Goal: Task Accomplishment & Management: Use online tool/utility

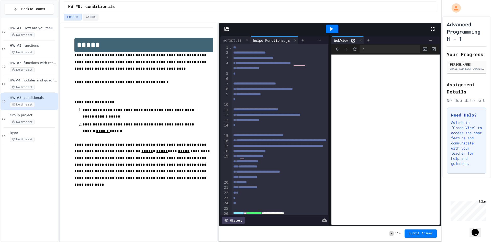
scroll to position [10, 0]
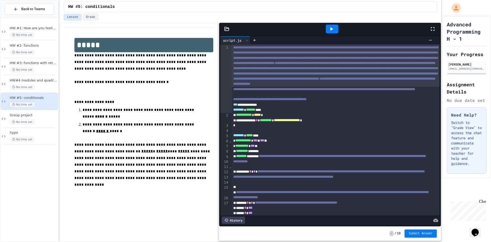
click at [240, 216] on div "History" at bounding box center [233, 219] width 23 height 7
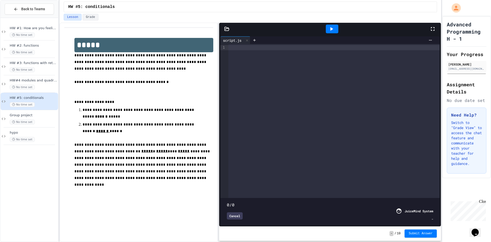
click at [331, 30] on icon at bounding box center [331, 29] width 3 height 4
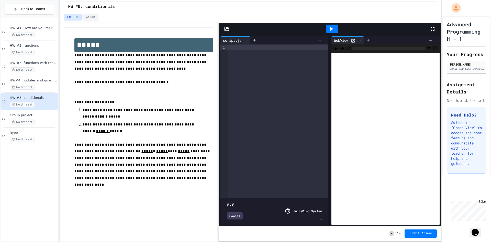
click at [434, 22] on div "**********" at bounding box center [330, 131] width 222 height 219
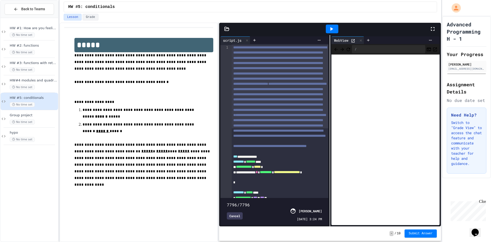
drag, startPoint x: 319, startPoint y: 192, endPoint x: 328, endPoint y: 195, distance: 8.8
click at [328, 195] on div "**********" at bounding box center [330, 130] width 222 height 191
click at [432, 24] on div at bounding box center [434, 29] width 11 height 14
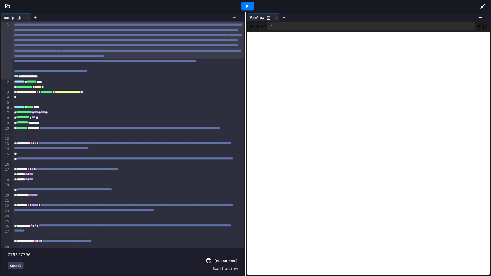
click at [8, 241] on span at bounding box center [8, 252] width 0 height 0
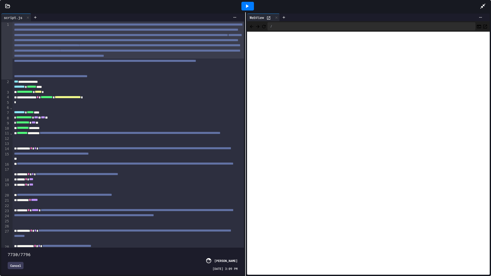
type input "****"
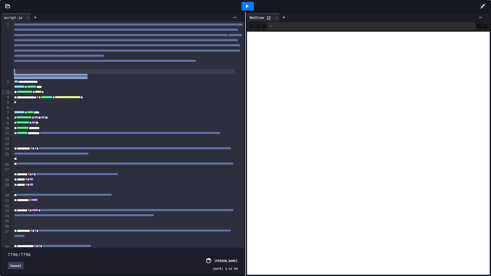
drag, startPoint x: 128, startPoint y: 98, endPoint x: 130, endPoint y: 94, distance: 4.4
click at [140, 74] on div "To enrich screen reader interactions, please activate Accessibility in Grammarl…" at bounding box center [124, 71] width 223 height 5
click at [484, 7] on icon at bounding box center [482, 6] width 6 height 6
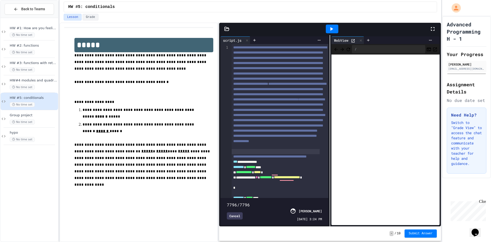
click at [235, 212] on div "Cancel" at bounding box center [235, 215] width 16 height 7
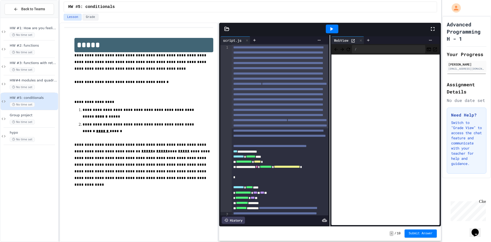
click at [434, 30] on icon at bounding box center [433, 29] width 4 height 4
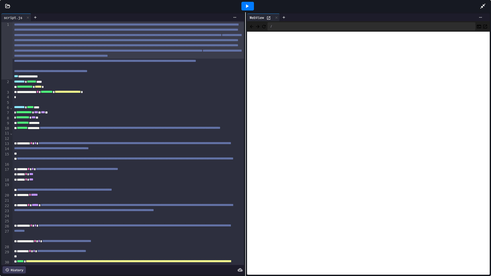
click at [166, 63] on span "**********" at bounding box center [105, 61] width 182 height 4
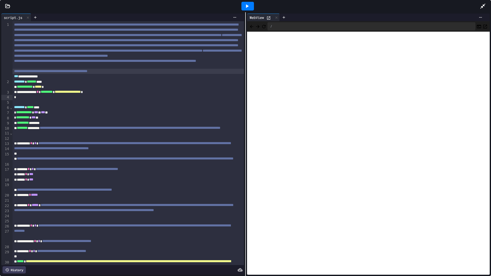
click at [158, 74] on div "**********" at bounding box center [128, 71] width 231 height 5
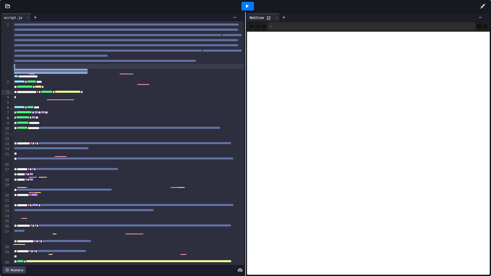
drag, startPoint x: 157, startPoint y: 97, endPoint x: 14, endPoint y: 92, distance: 143.2
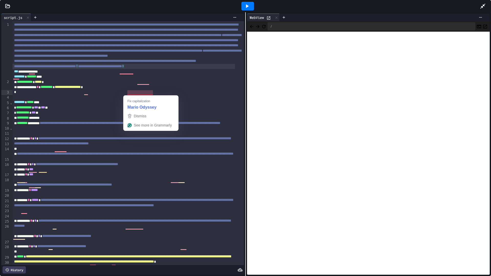
click at [199, 69] on div "**********" at bounding box center [124, 66] width 223 height 5
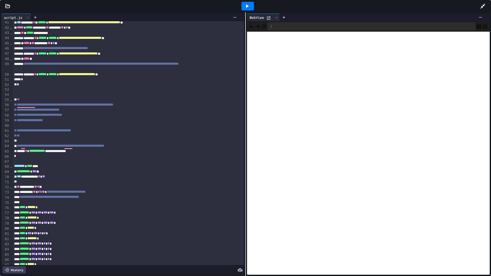
scroll to position [153, 0]
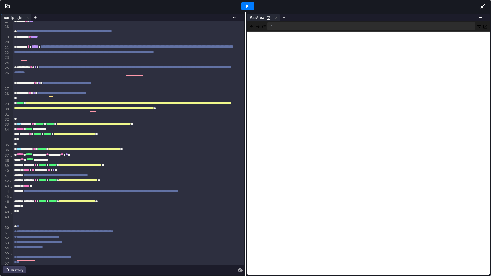
click at [7, 7] on icon at bounding box center [7, 6] width 5 height 5
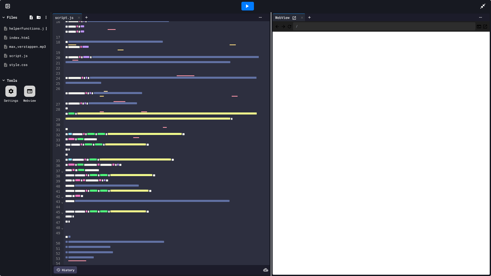
scroll to position [169, 0]
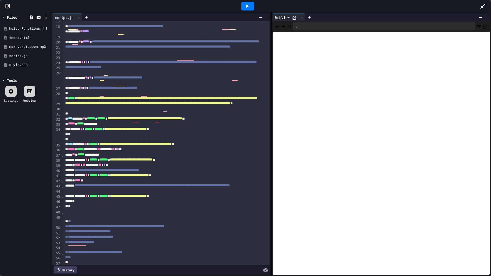
click at [31, 26] on div "helperFunctions.js" at bounding box center [25, 28] width 48 height 9
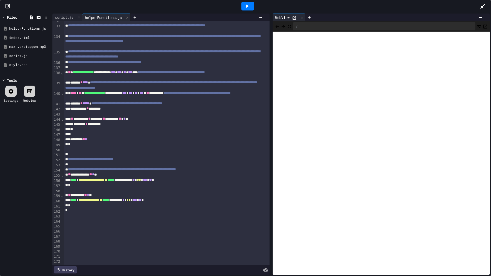
scroll to position [743, 0]
click at [62, 16] on div "script.js" at bounding box center [64, 17] width 24 height 5
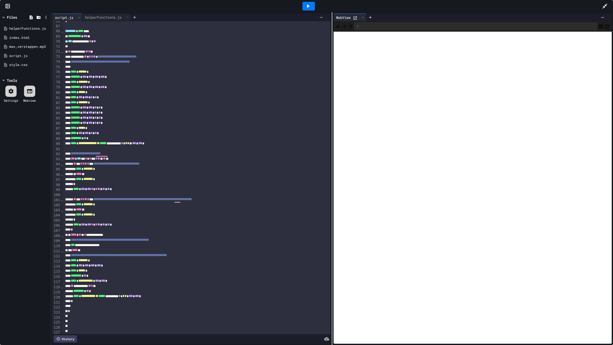
scroll to position [437, 0]
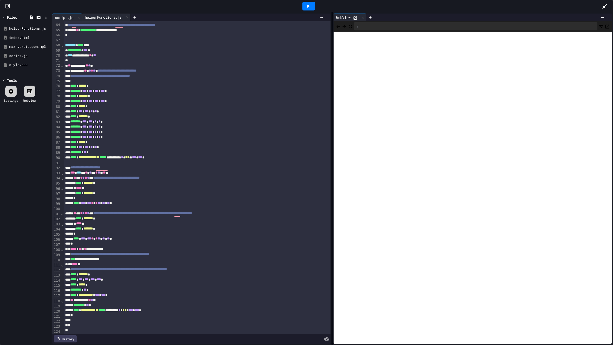
click at [93, 17] on div "helperFunctions.js" at bounding box center [103, 17] width 42 height 5
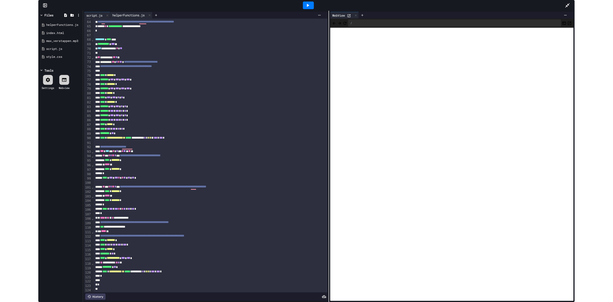
scroll to position [652, 0]
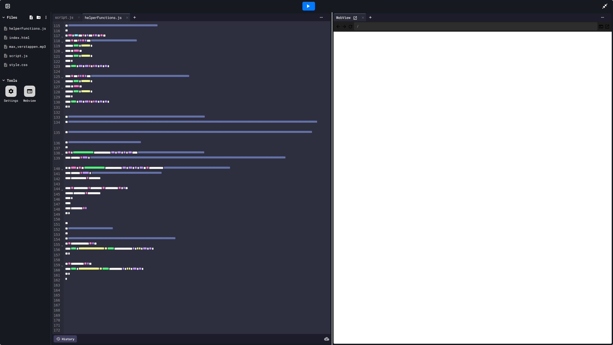
click at [299, 8] on div at bounding box center [308, 6] width 587 height 14
click at [307, 8] on icon at bounding box center [308, 6] width 6 height 6
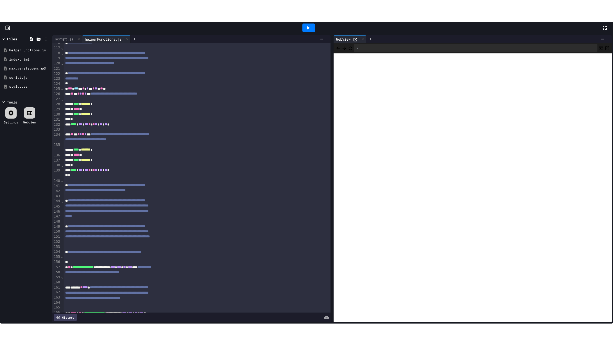
scroll to position [693, 0]
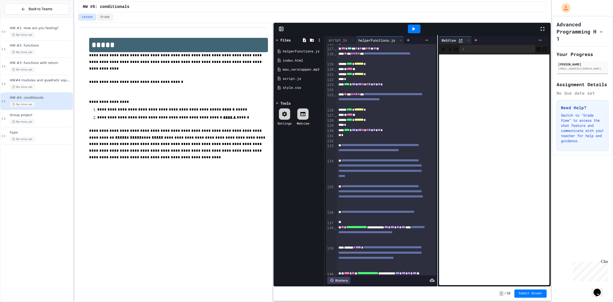
click at [490, 30] on div at bounding box center [545, 29] width 11 height 14
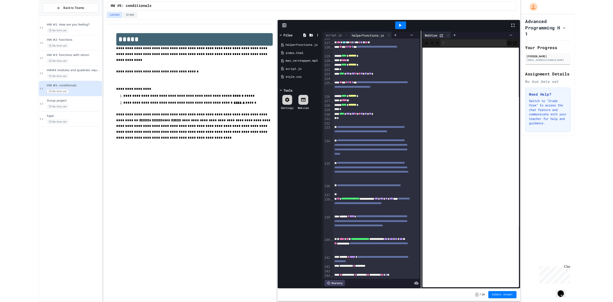
scroll to position [652, 0]
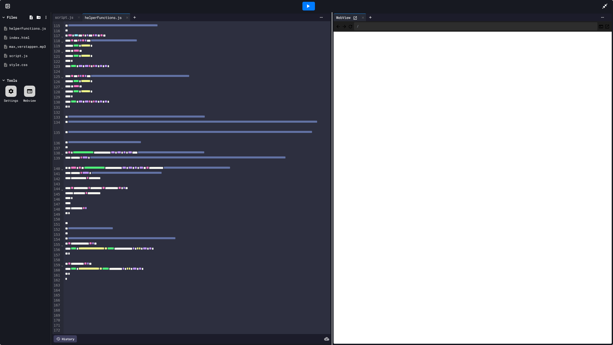
click at [311, 12] on div at bounding box center [309, 6] width 18 height 14
click at [312, 7] on div at bounding box center [309, 6] width 13 height 9
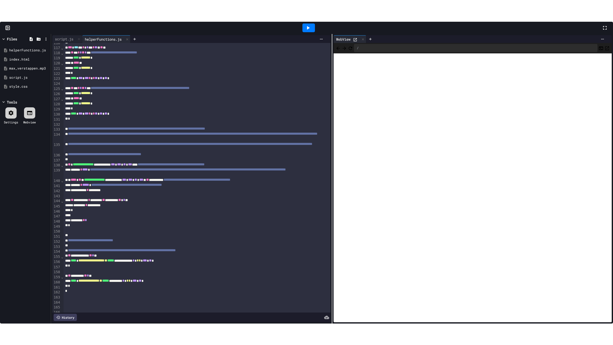
scroll to position [693, 0]
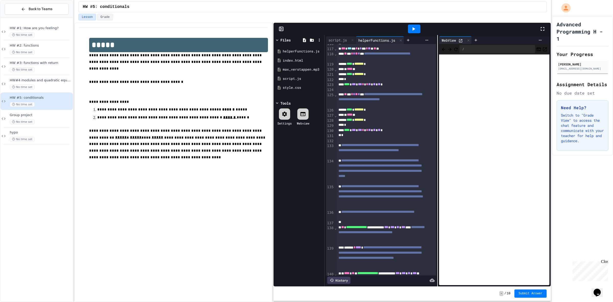
click at [490, 25] on div at bounding box center [414, 29] width 251 height 14
click at [490, 32] on div at bounding box center [545, 29] width 11 height 14
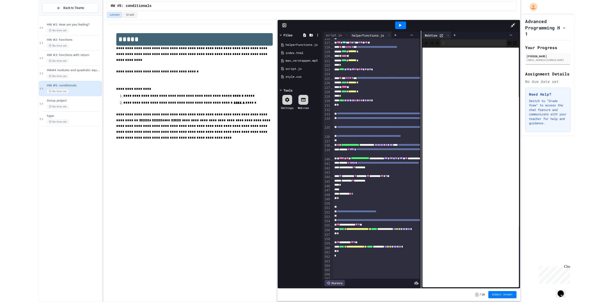
scroll to position [470, 0]
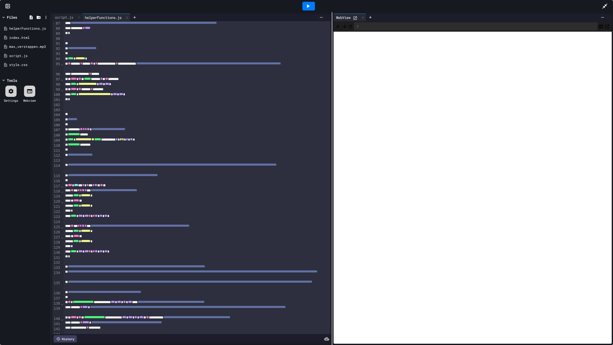
click at [490, 8] on icon at bounding box center [605, 6] width 6 height 6
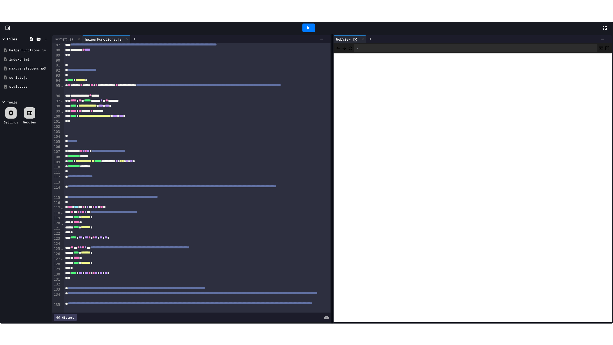
scroll to position [516, 0]
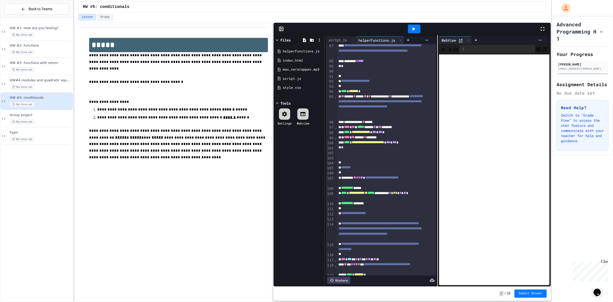
click at [490, 28] on icon at bounding box center [543, 29] width 6 height 6
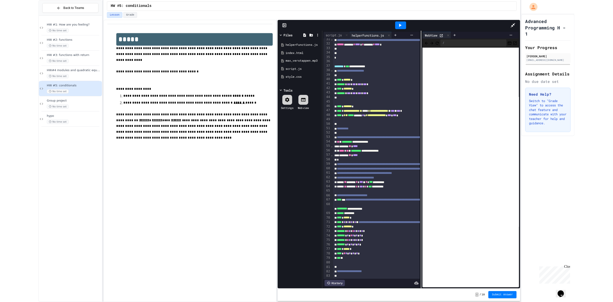
scroll to position [201, 0]
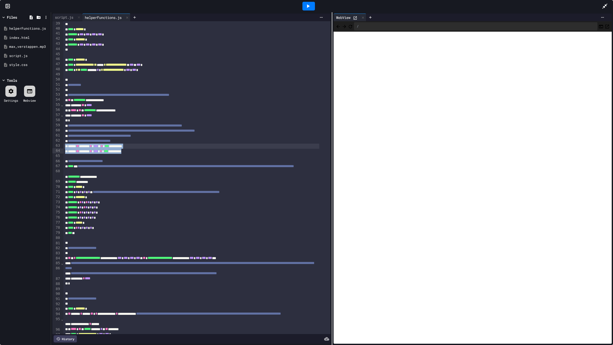
drag, startPoint x: 143, startPoint y: 158, endPoint x: 58, endPoint y: 151, distance: 85.9
click at [58, 151] on div "**********" at bounding box center [191, 177] width 278 height 313
click at [490, 6] on icon at bounding box center [605, 6] width 6 height 6
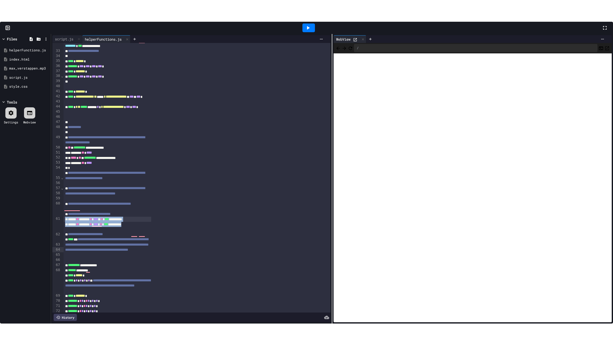
scroll to position [237, 0]
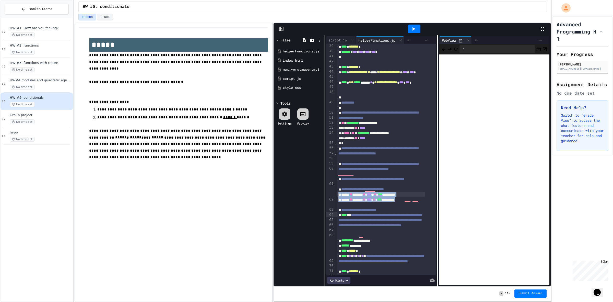
click at [490, 27] on icon at bounding box center [543, 29] width 6 height 6
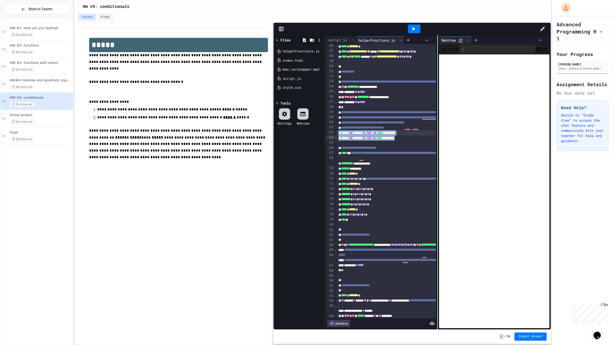
scroll to position [201, 0]
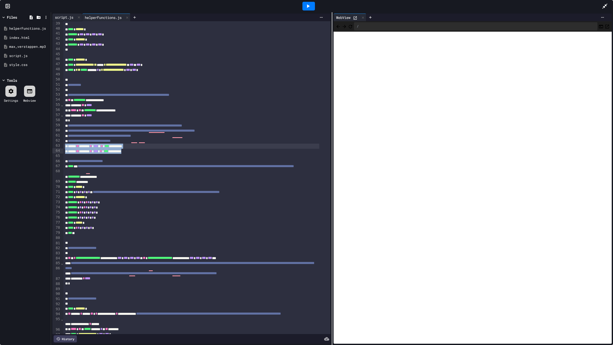
click at [55, 15] on div "script.js" at bounding box center [64, 17] width 24 height 5
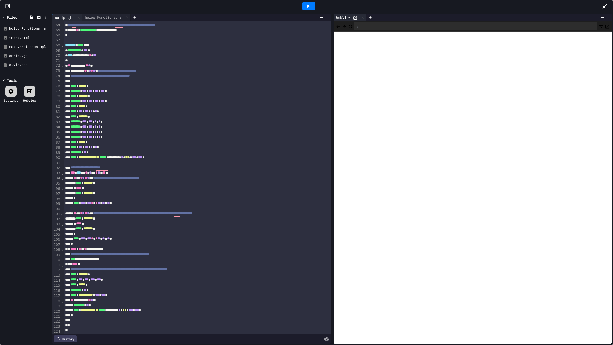
click at [146, 148] on div "**** * *** * *** * * * * *" at bounding box center [192, 147] width 256 height 5
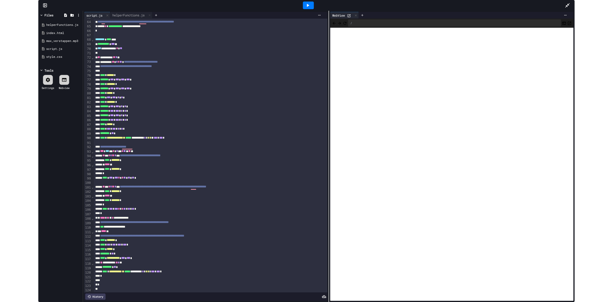
scroll to position [437, 0]
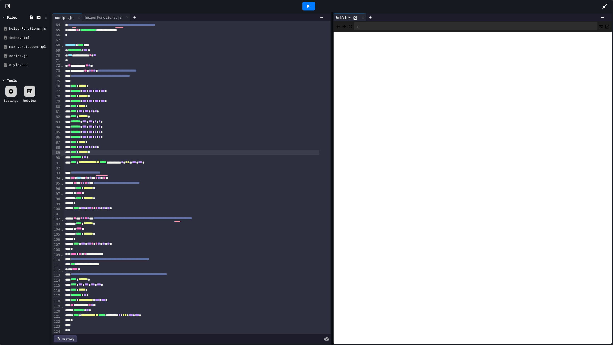
click at [307, 3] on icon at bounding box center [308, 6] width 6 height 6
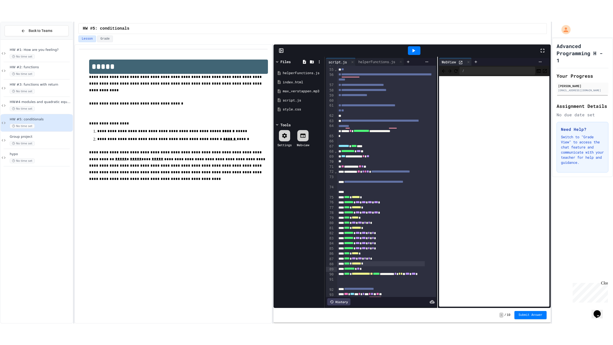
scroll to position [493, 0]
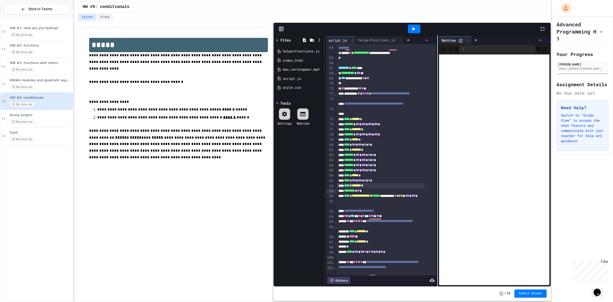
click at [490, 30] on div at bounding box center [414, 29] width 251 height 14
click at [490, 32] on icon at bounding box center [543, 29] width 6 height 6
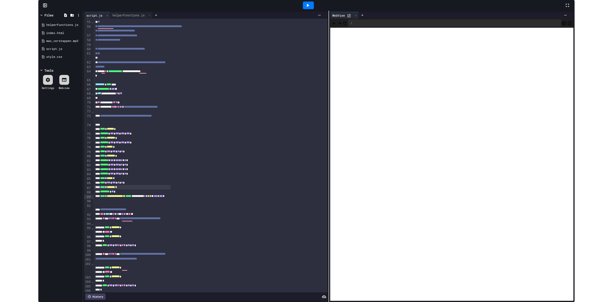
scroll to position [437, 0]
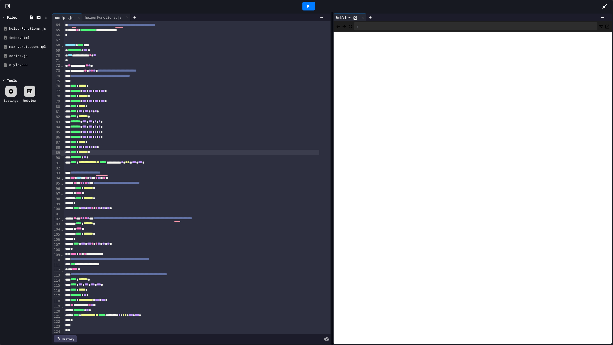
click at [305, 7] on icon at bounding box center [308, 6] width 6 height 6
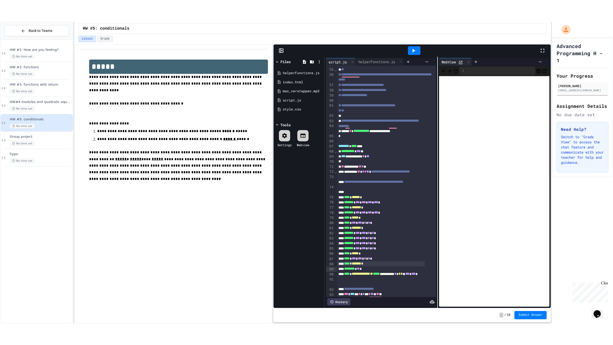
scroll to position [493, 0]
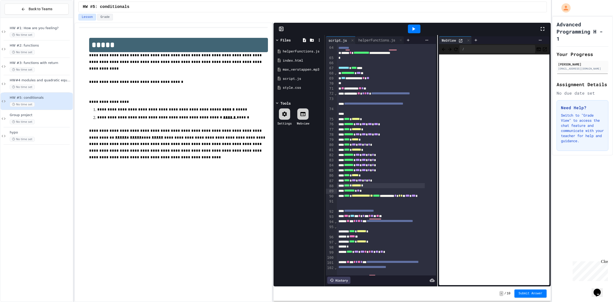
click at [490, 23] on div at bounding box center [545, 29] width 11 height 14
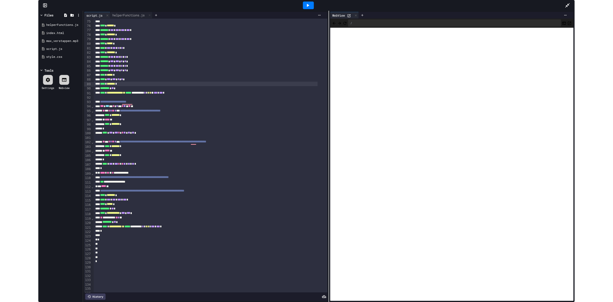
scroll to position [437, 0]
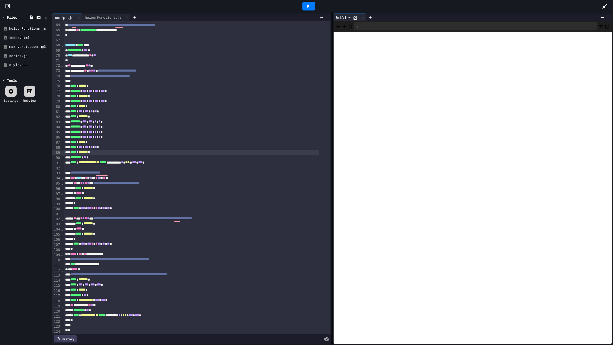
click at [311, 6] on div at bounding box center [309, 6] width 13 height 9
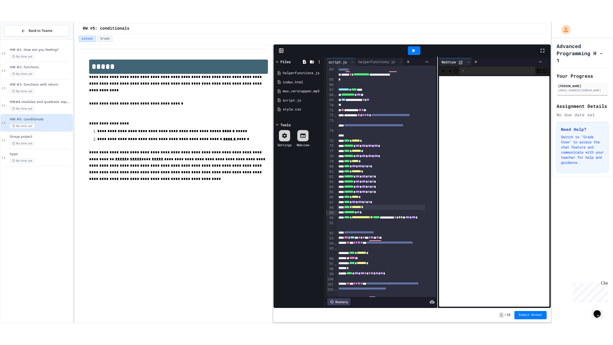
scroll to position [493, 0]
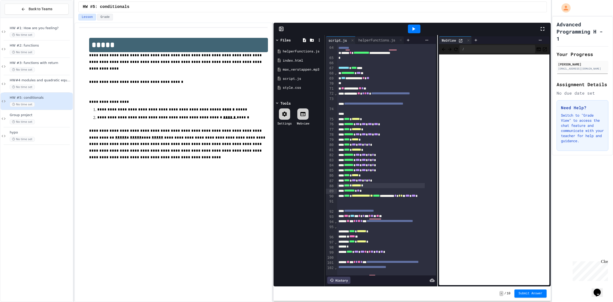
click at [490, 29] on icon at bounding box center [543, 29] width 6 height 6
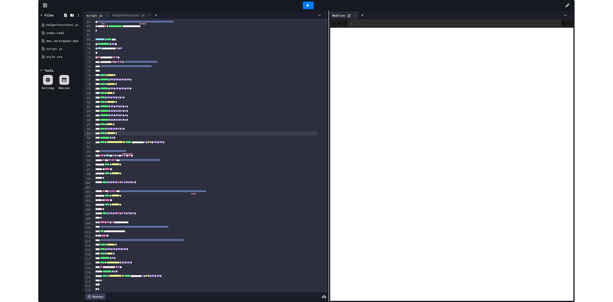
scroll to position [437, 0]
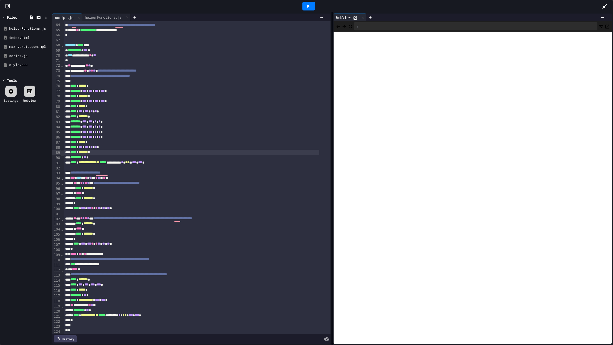
click at [305, 5] on icon at bounding box center [308, 6] width 6 height 6
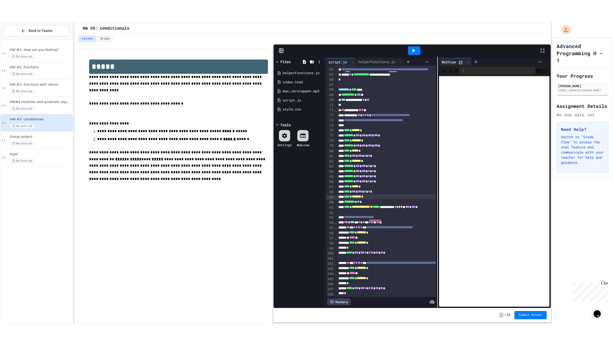
scroll to position [493, 0]
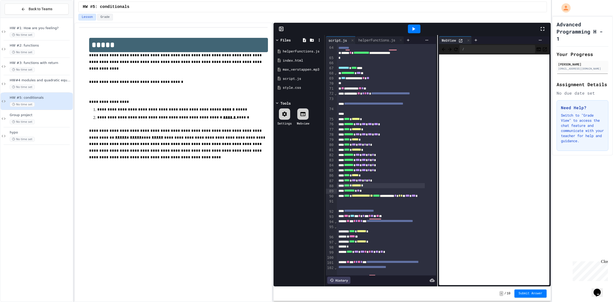
click at [490, 33] on div at bounding box center [545, 29] width 11 height 14
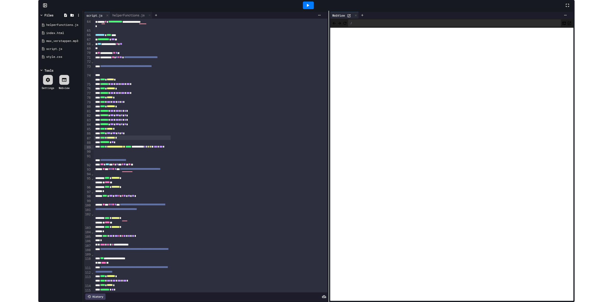
scroll to position [437, 0]
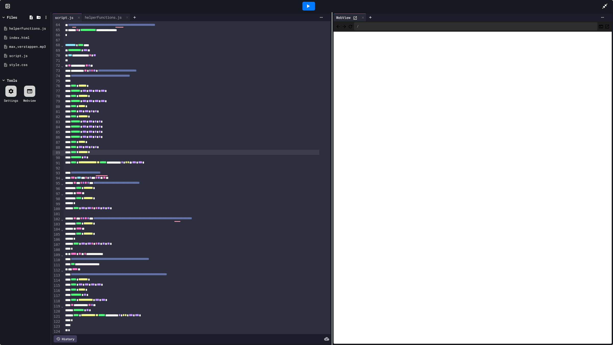
click at [310, 7] on icon at bounding box center [308, 6] width 6 height 6
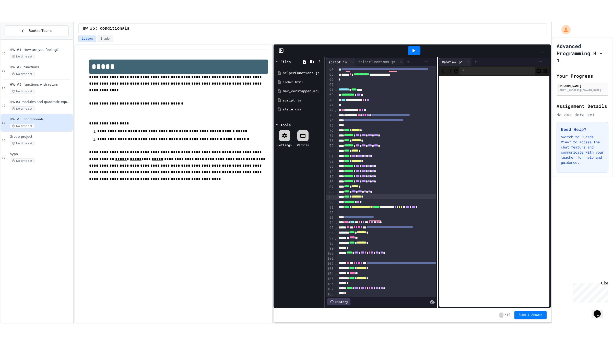
scroll to position [493, 0]
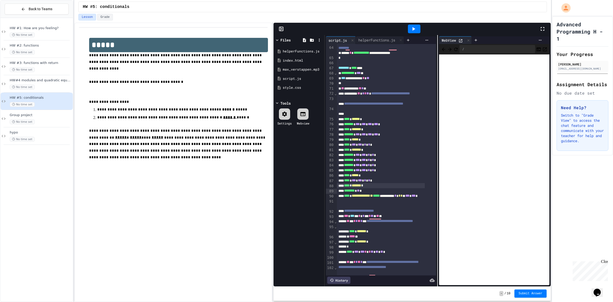
click at [490, 27] on icon at bounding box center [543, 29] width 6 height 6
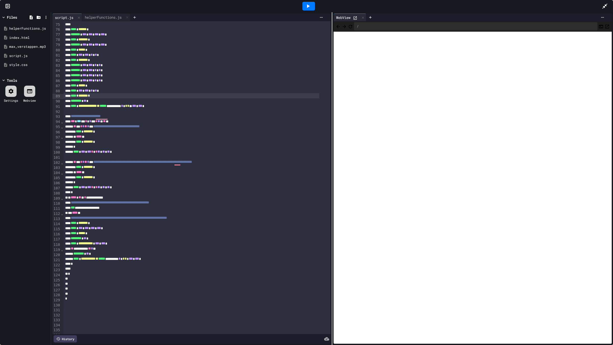
scroll to position [437, 0]
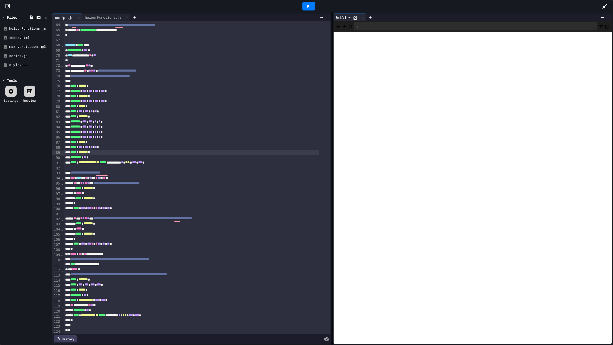
click at [175, 71] on div "**********" at bounding box center [192, 70] width 256 height 5
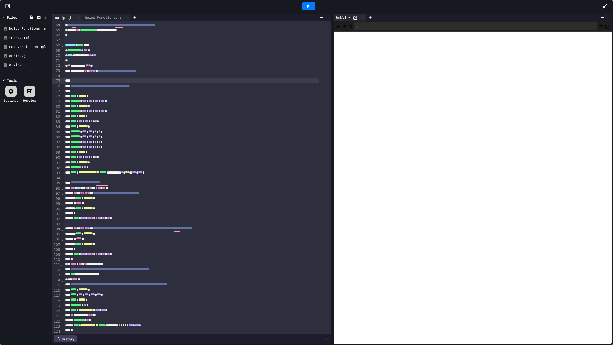
click at [175, 70] on div "**********" at bounding box center [192, 70] width 256 height 5
click at [103, 15] on div "helperFunctions.js" at bounding box center [103, 17] width 42 height 5
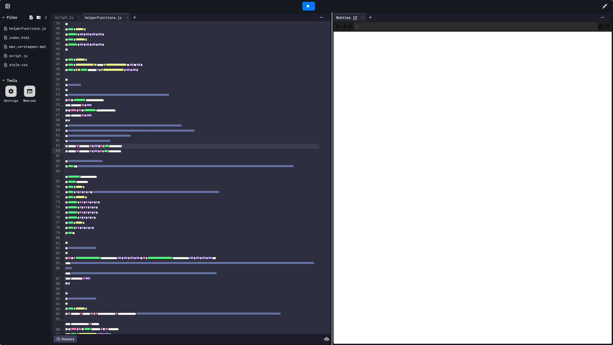
scroll to position [272, 0]
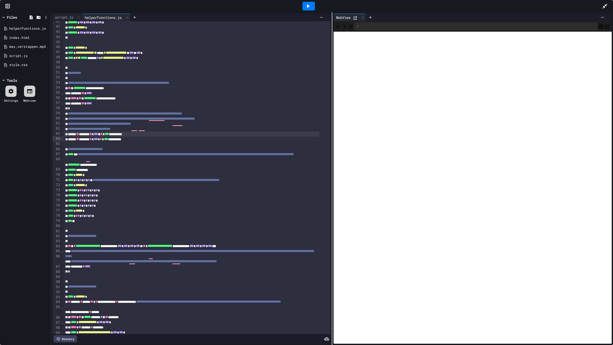
click at [187, 121] on div "**********" at bounding box center [192, 123] width 256 height 5
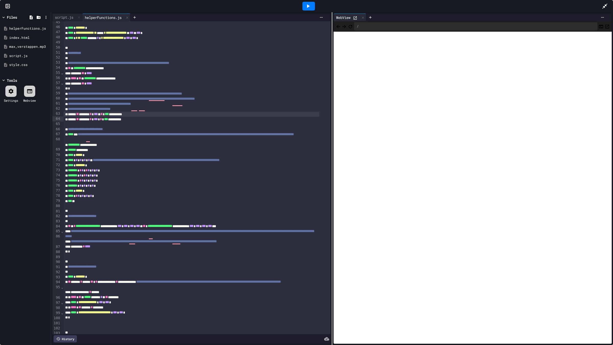
click at [190, 117] on div "***** ** ****** * *** * * *** *********" at bounding box center [192, 114] width 256 height 5
click at [207, 122] on div "***** ** ****** * *** * * *** *********" at bounding box center [192, 119] width 256 height 5
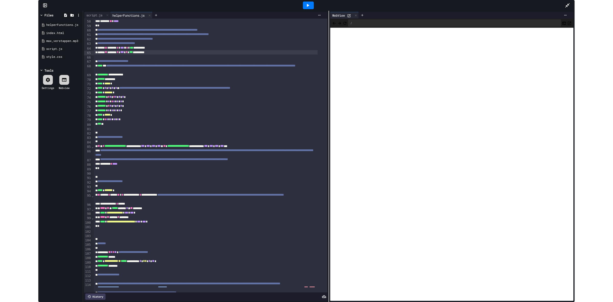
scroll to position [0, 0]
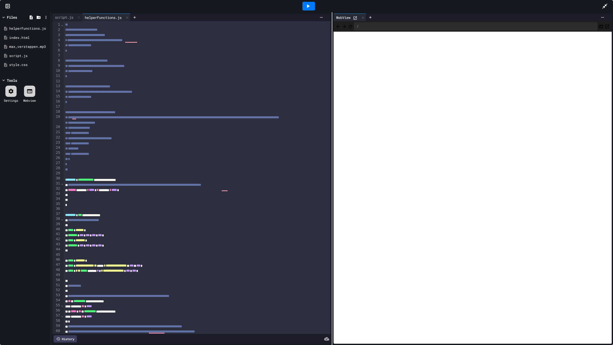
click at [490, 6] on icon at bounding box center [605, 6] width 6 height 6
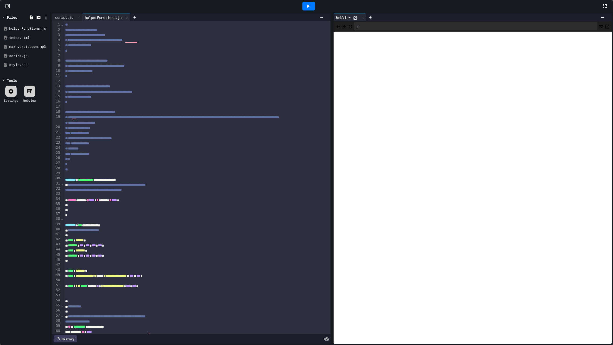
scroll to position [264, 0]
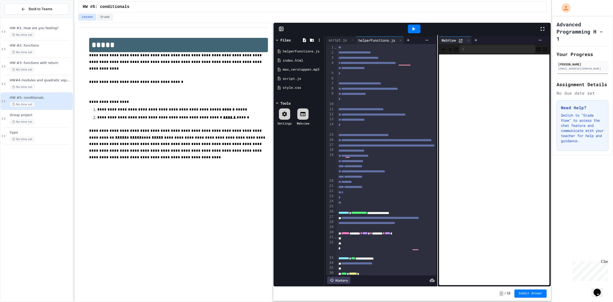
click at [490, 30] on div at bounding box center [545, 29] width 11 height 14
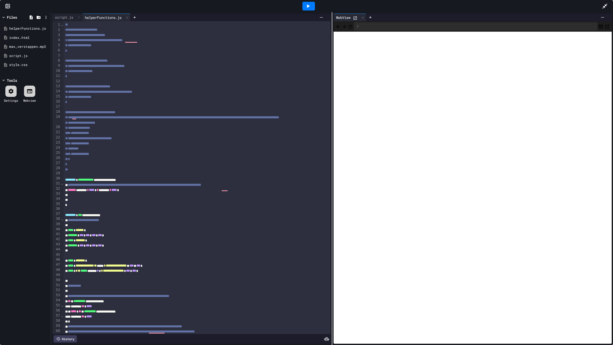
click at [304, 3] on div at bounding box center [309, 6] width 13 height 9
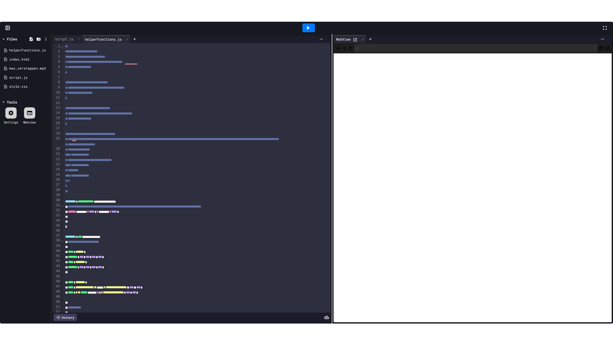
scroll to position [264, 0]
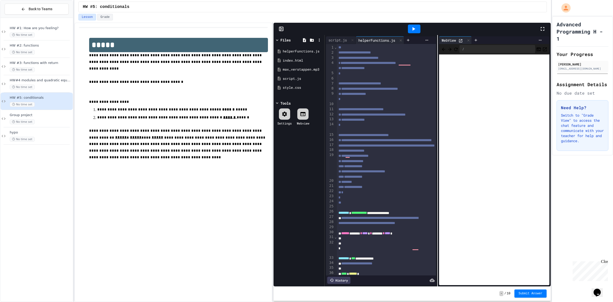
click at [490, 28] on div at bounding box center [545, 29] width 11 height 14
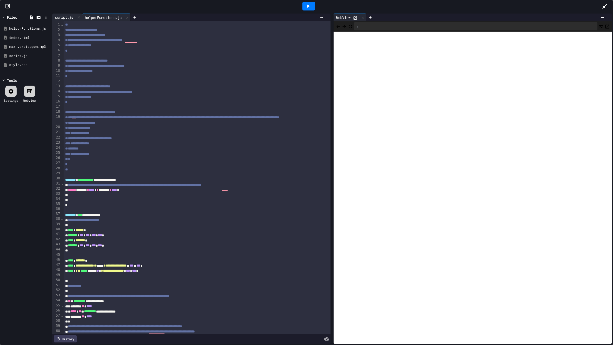
click at [58, 16] on div "script.js" at bounding box center [64, 17] width 24 height 5
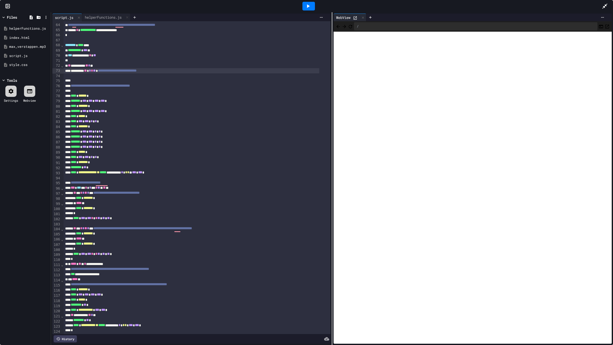
click at [87, 49] on span "***" at bounding box center [85, 50] width 4 height 4
click at [311, 6] on div at bounding box center [309, 6] width 13 height 9
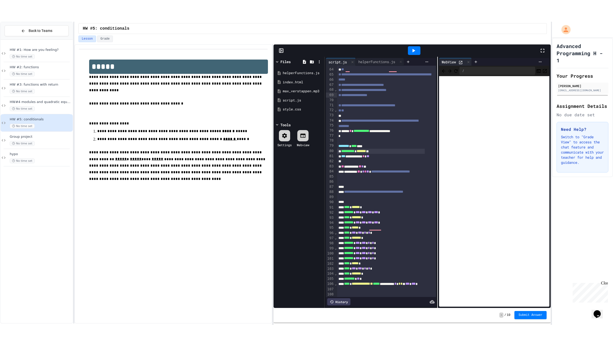
scroll to position [493, 0]
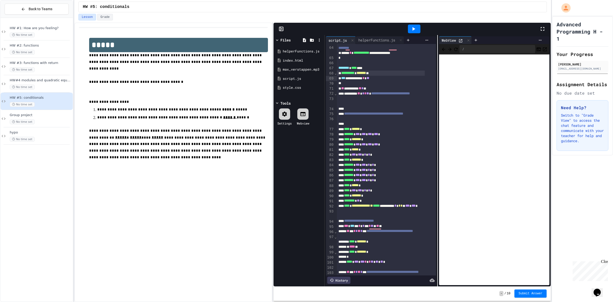
click at [490, 27] on icon at bounding box center [543, 29] width 4 height 4
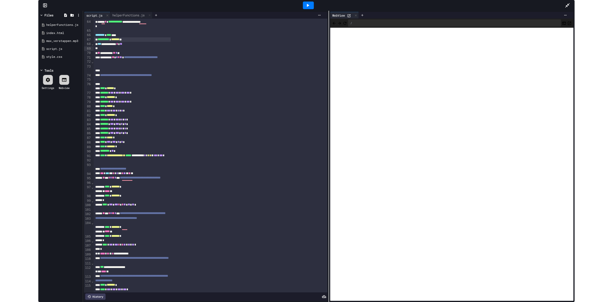
scroll to position [437, 0]
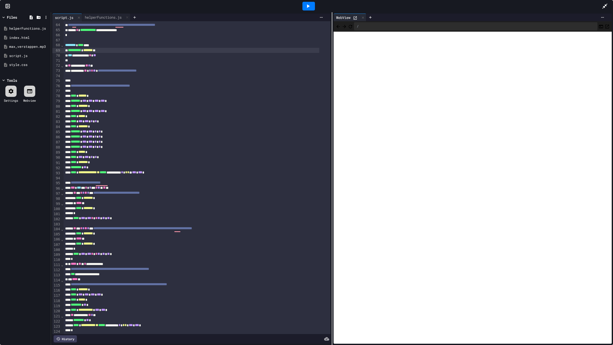
click at [308, 6] on icon at bounding box center [308, 6] width 3 height 4
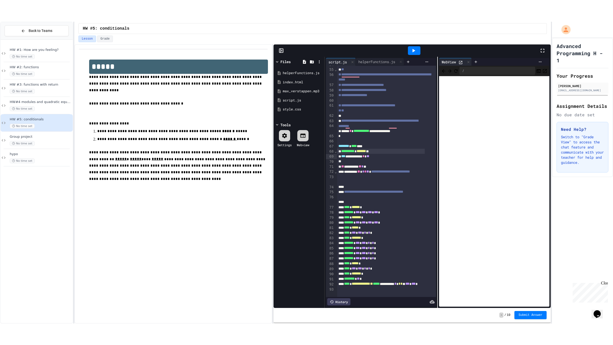
scroll to position [493, 0]
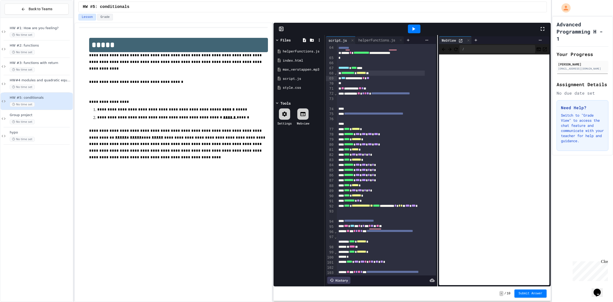
click at [490, 34] on div at bounding box center [414, 29] width 251 height 14
click at [490, 30] on icon at bounding box center [543, 29] width 6 height 6
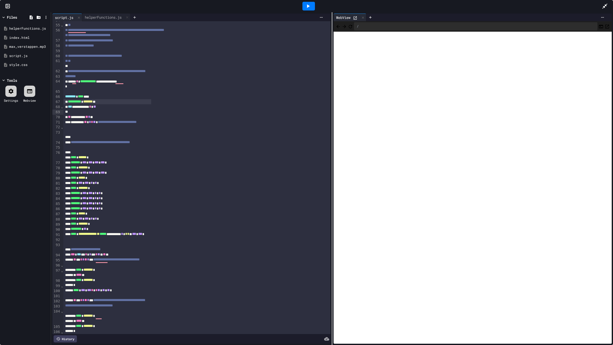
scroll to position [437, 0]
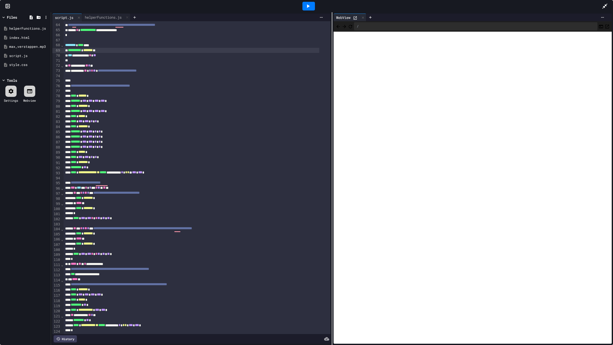
click at [308, 2] on div at bounding box center [309, 6] width 13 height 9
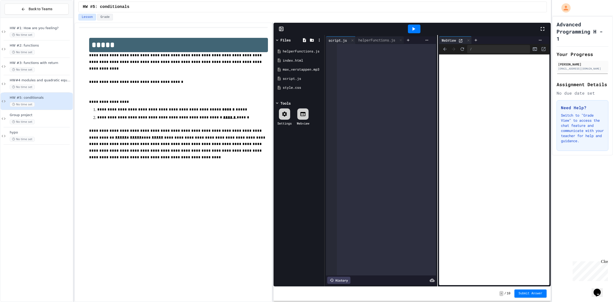
scroll to position [493, 0]
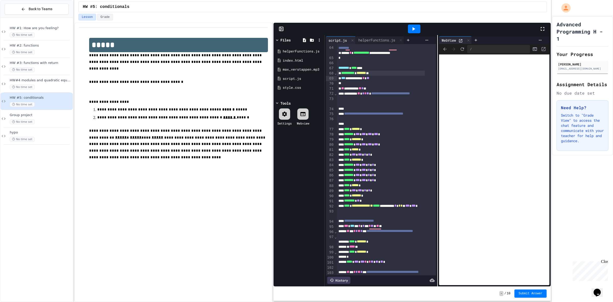
click at [544, 27] on icon at bounding box center [543, 29] width 6 height 6
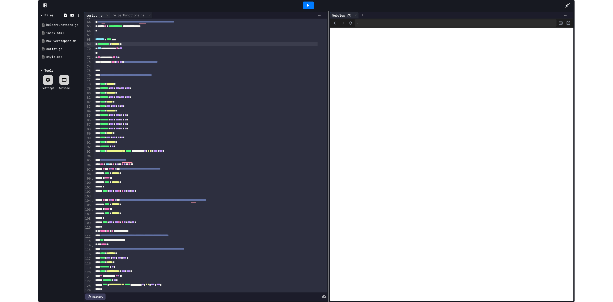
scroll to position [437, 0]
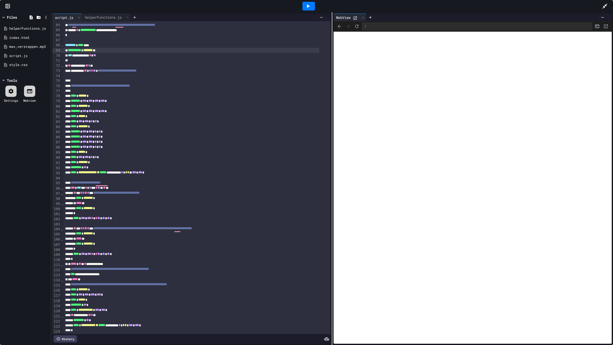
click at [311, 8] on icon at bounding box center [308, 6] width 6 height 6
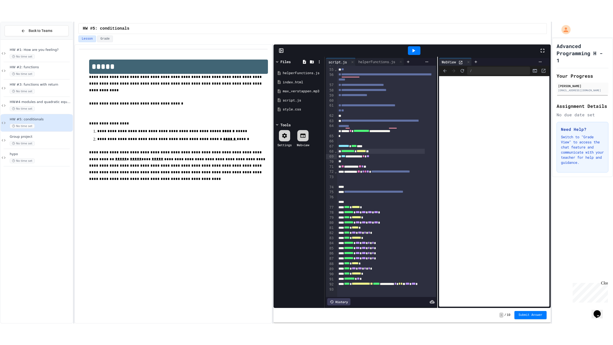
scroll to position [493, 0]
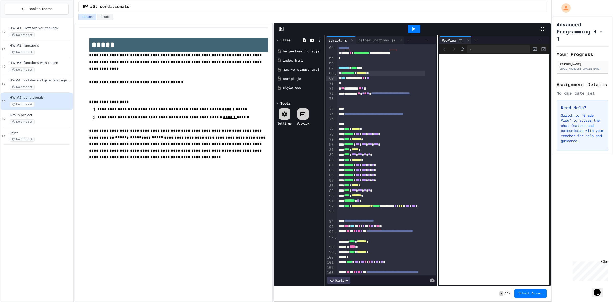
click at [548, 27] on div at bounding box center [545, 29] width 11 height 14
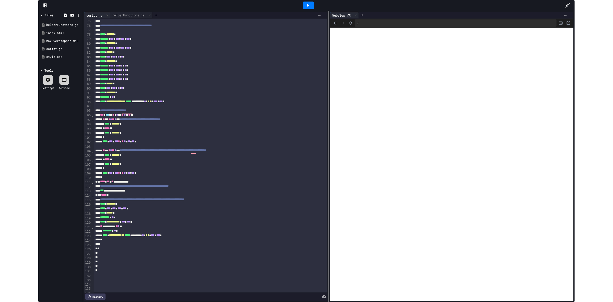
scroll to position [437, 0]
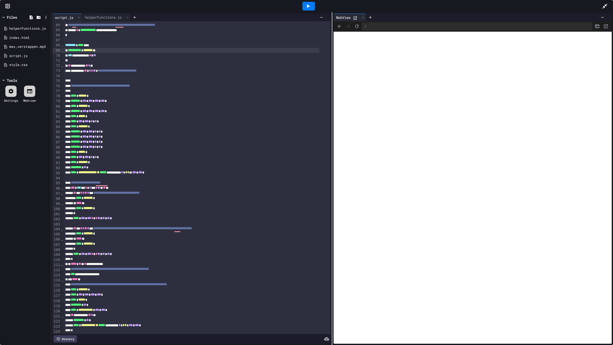
click at [598, 4] on div at bounding box center [308, 6] width 587 height 14
click at [606, 6] on icon at bounding box center [605, 6] width 5 height 5
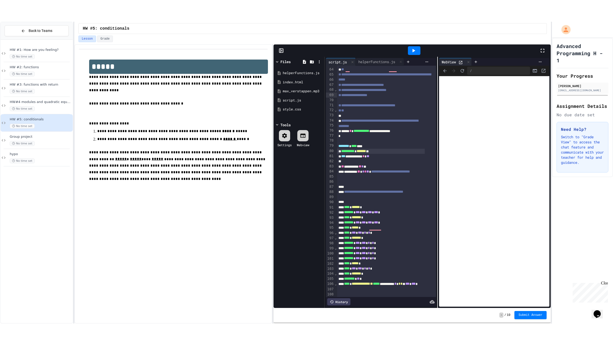
scroll to position [493, 0]
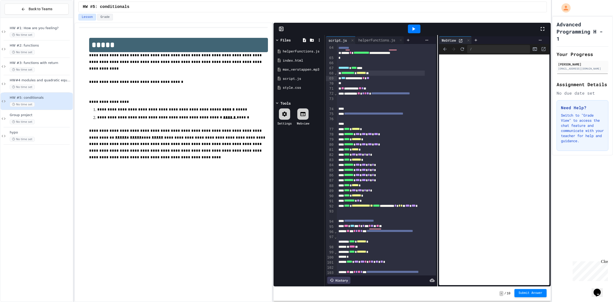
click at [533, 295] on span "Submit Answer" at bounding box center [531, 293] width 24 height 4
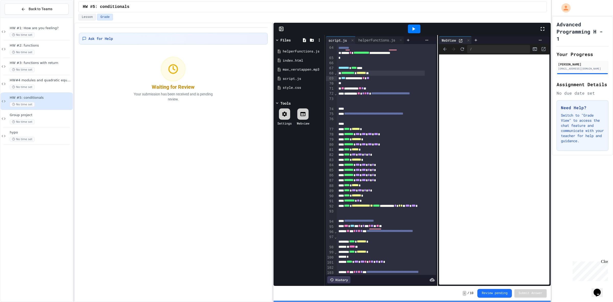
click at [543, 27] on icon at bounding box center [543, 29] width 6 height 6
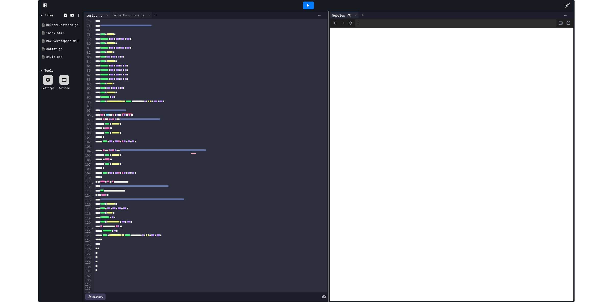
scroll to position [437, 0]
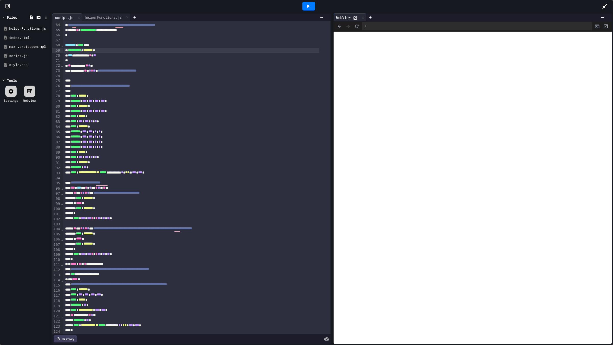
click at [312, 9] on div at bounding box center [309, 6] width 13 height 9
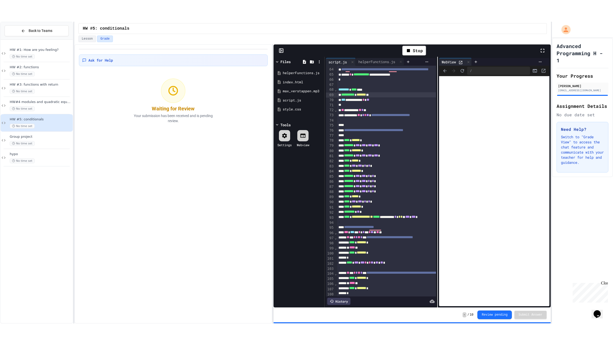
scroll to position [493, 0]
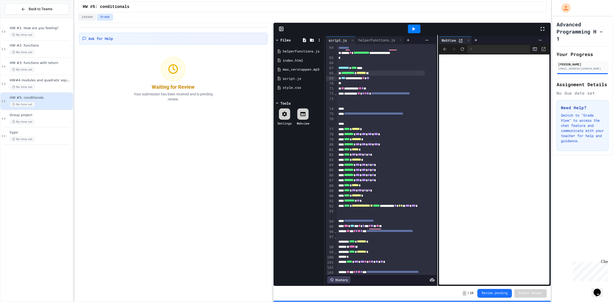
click at [542, 27] on icon at bounding box center [543, 29] width 6 height 6
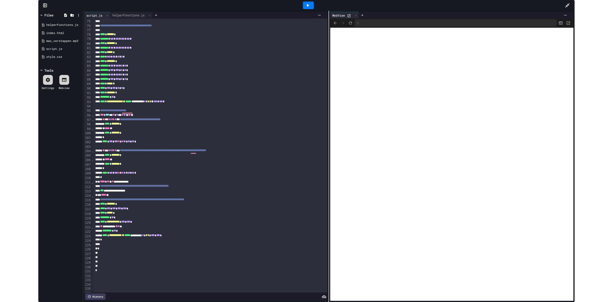
scroll to position [437, 0]
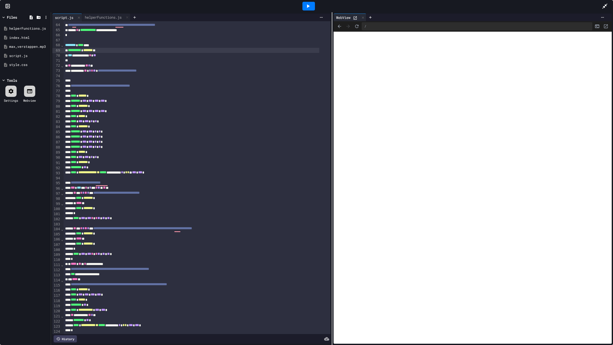
click at [309, 9] on icon at bounding box center [308, 6] width 6 height 6
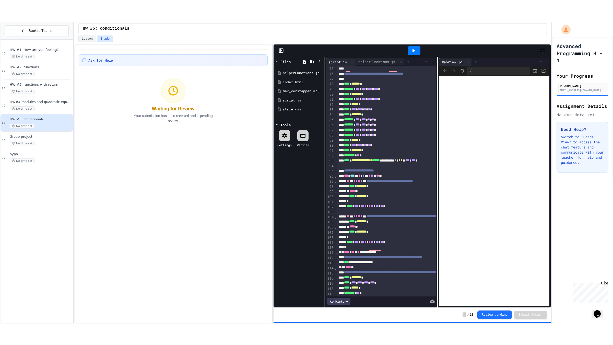
scroll to position [493, 0]
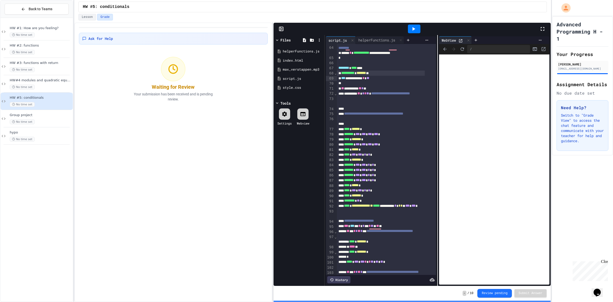
click at [546, 31] on div at bounding box center [545, 29] width 11 height 14
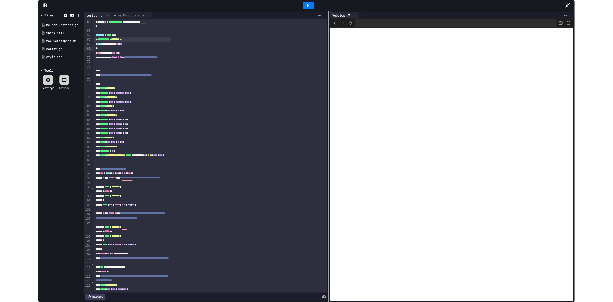
scroll to position [437, 0]
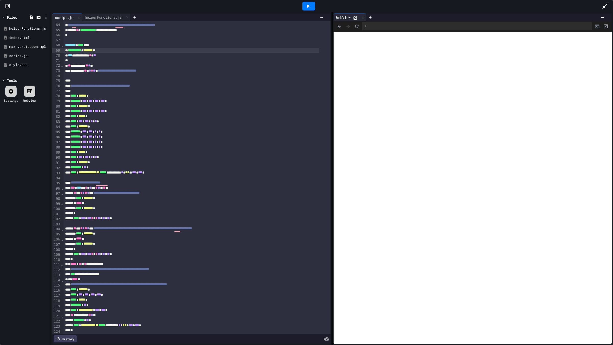
click at [605, 6] on icon at bounding box center [605, 6] width 6 height 6
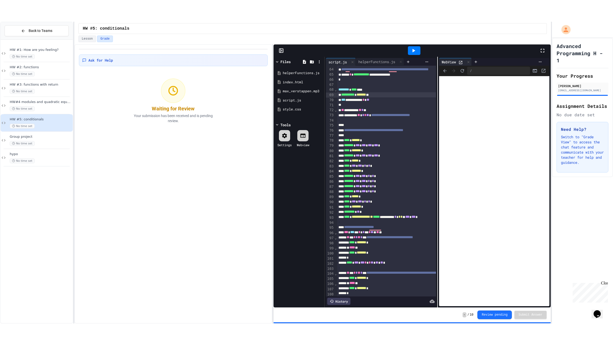
scroll to position [493, 0]
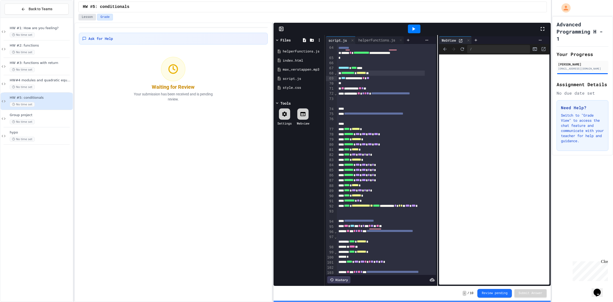
click at [90, 16] on button "Lesson" at bounding box center [87, 17] width 18 height 7
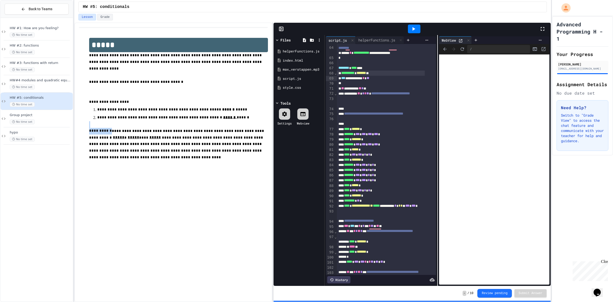
drag, startPoint x: 91, startPoint y: 123, endPoint x: 104, endPoint y: 124, distance: 12.8
click at [104, 124] on div "**********" at bounding box center [173, 103] width 189 height 140
drag, startPoint x: 107, startPoint y: 127, endPoint x: 81, endPoint y: 129, distance: 25.7
click at [81, 129] on div "**********" at bounding box center [173, 103] width 189 height 140
click at [546, 26] on icon at bounding box center [543, 29] width 6 height 6
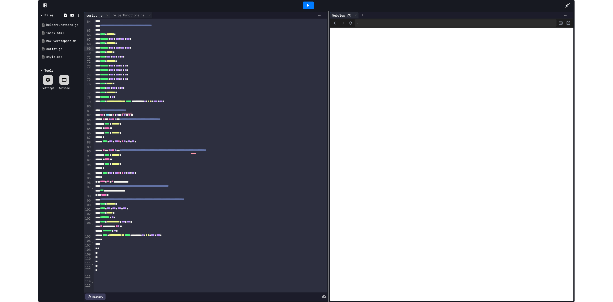
scroll to position [437, 0]
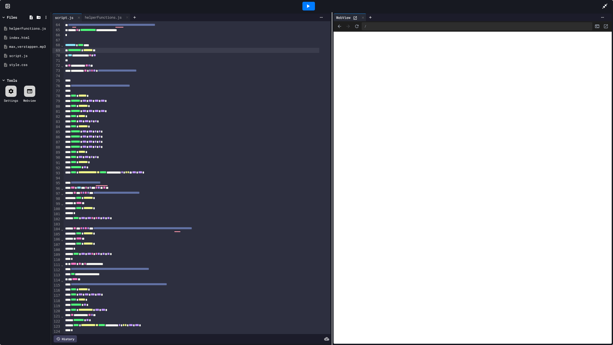
click at [607, 4] on icon at bounding box center [605, 6] width 5 height 5
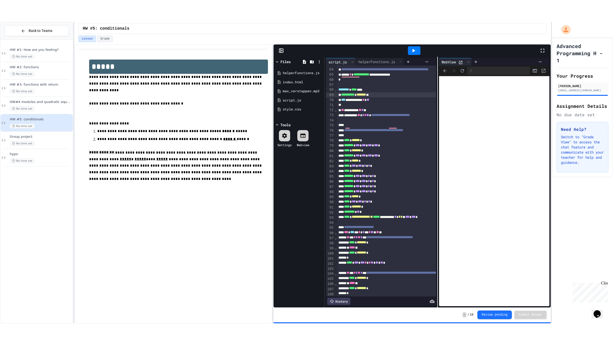
scroll to position [493, 0]
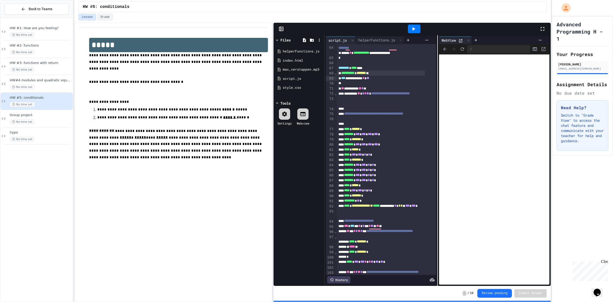
click at [544, 26] on icon at bounding box center [543, 29] width 6 height 6
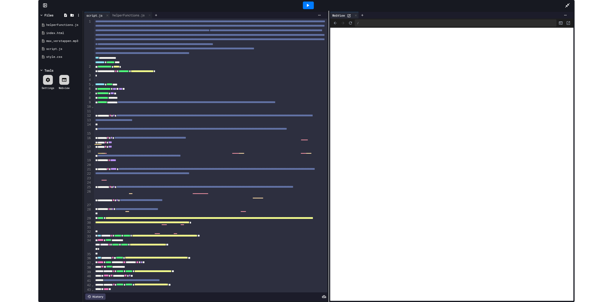
scroll to position [0, 0]
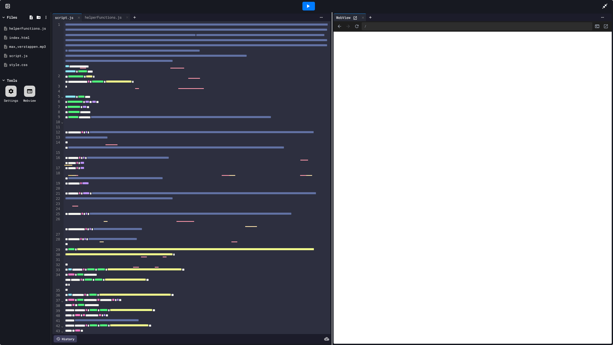
click at [606, 7] on icon at bounding box center [605, 6] width 6 height 6
